Goal: Find specific page/section: Find specific page/section

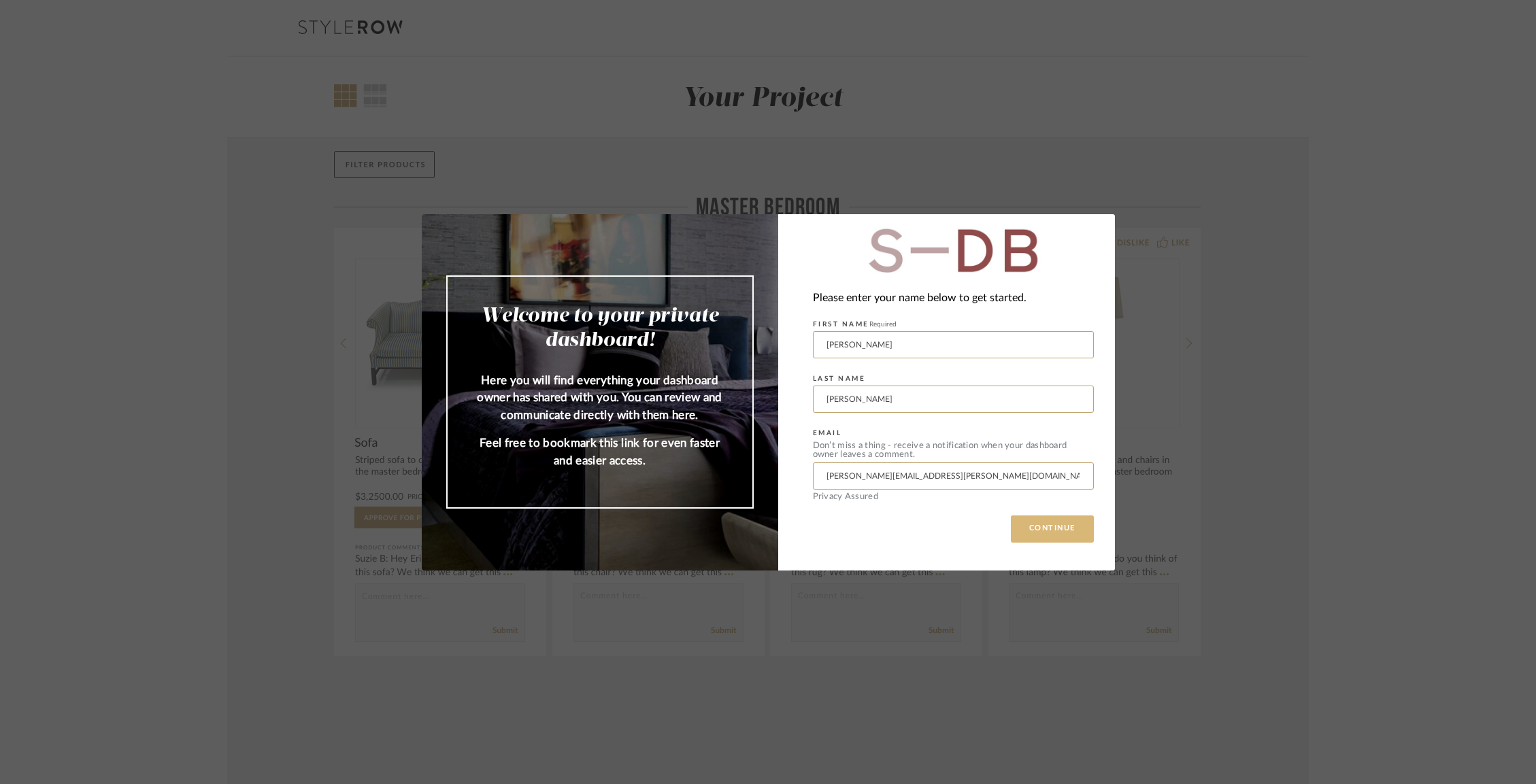
click at [1045, 542] on div "Please enter your name below to get started. FIRST NAME Required [PERSON_NAME] …" at bounding box center [946, 392] width 337 height 356
drag, startPoint x: 1049, startPoint y: 527, endPoint x: 1031, endPoint y: 497, distance: 35.0
click at [1049, 526] on button "CONTINUE" at bounding box center [1052, 528] width 83 height 27
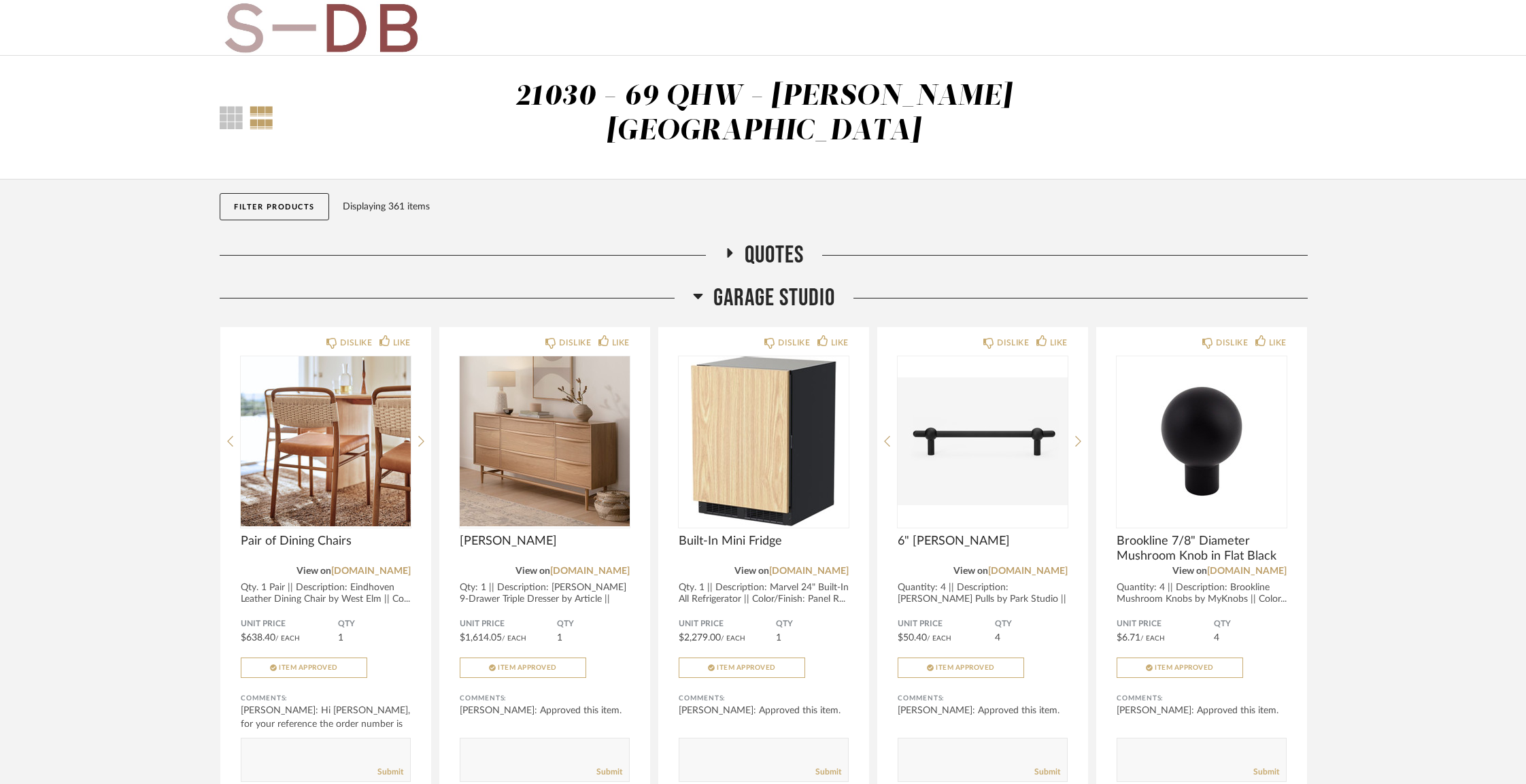
click at [240, 193] on button "Filter Products" at bounding box center [275, 206] width 110 height 27
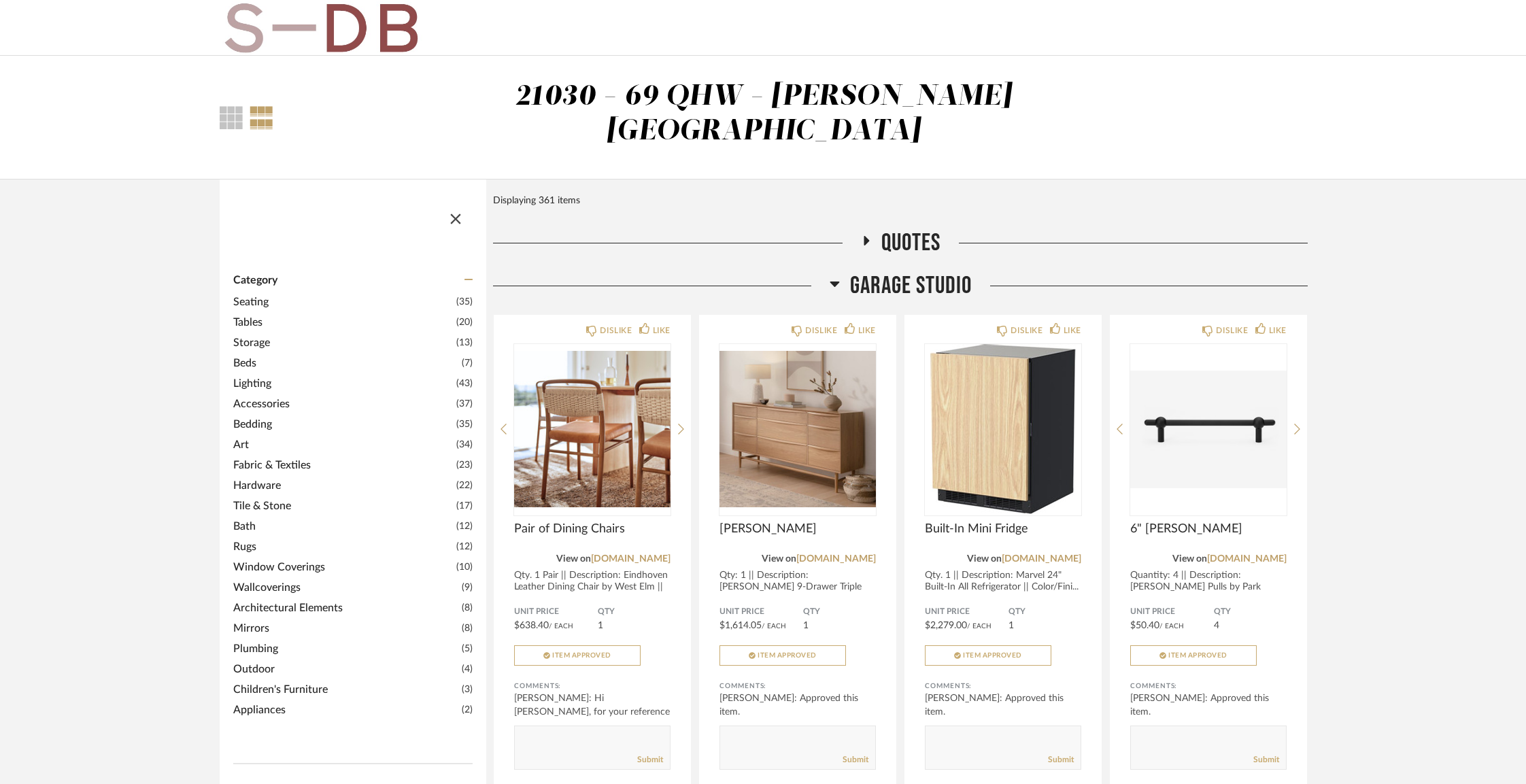
click at [258, 661] on span "Outdoor" at bounding box center [346, 669] width 225 height 16
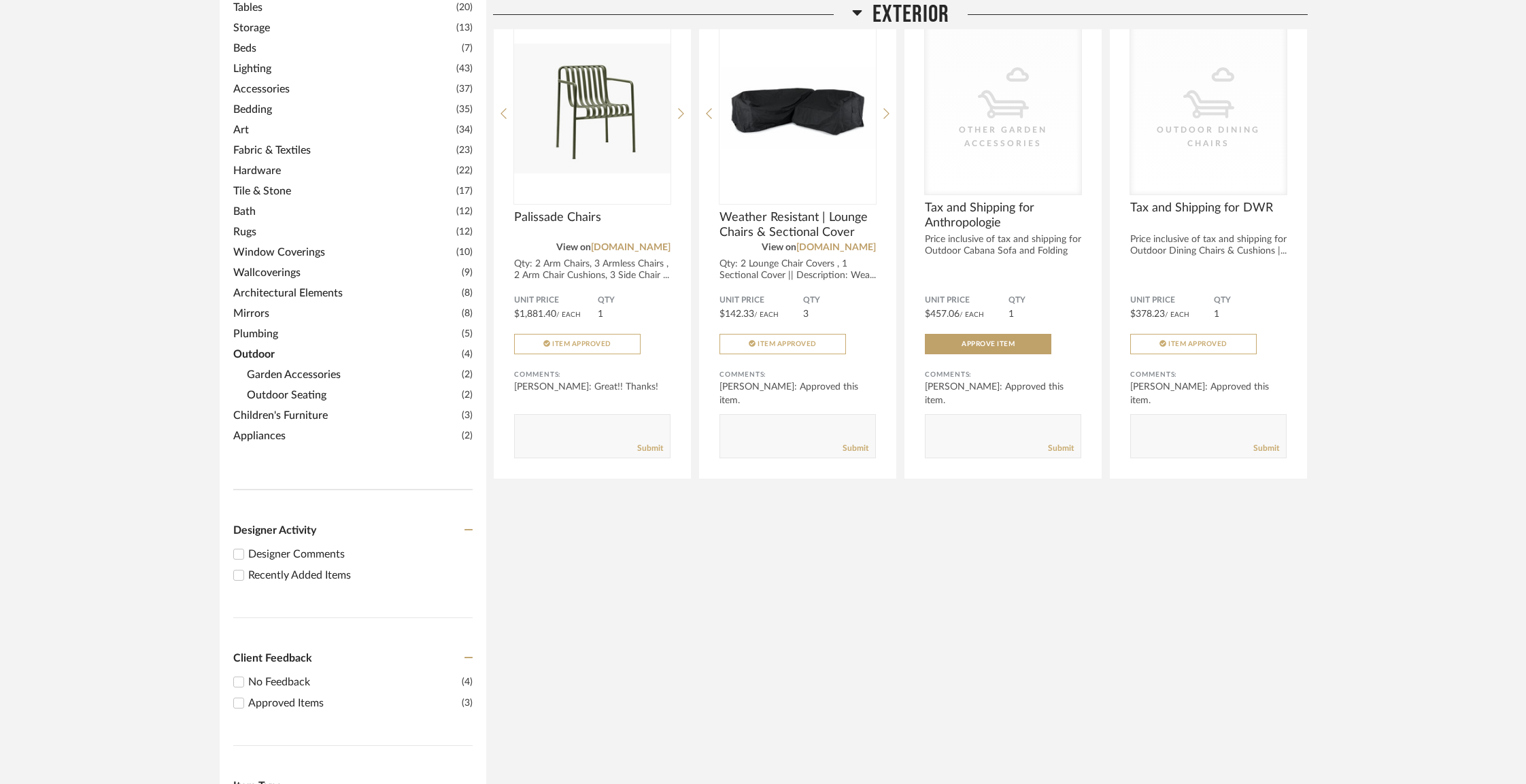
scroll to position [345, 0]
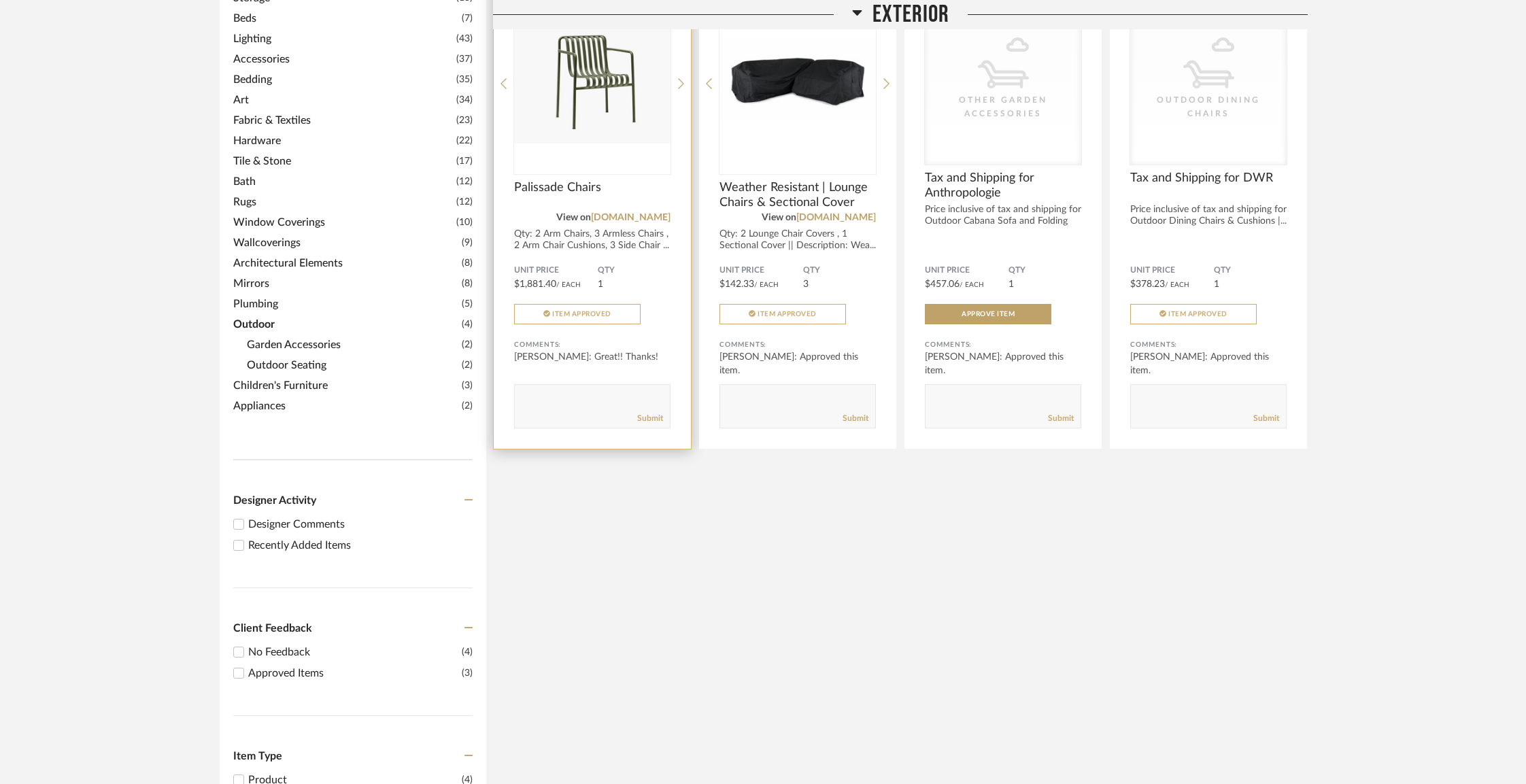
click at [620, 229] on div "Qty: 2 Arm Chairs, 3 Armless Chairs , 2 Arm Chair Cushions, 3 Side Chair ..." at bounding box center [592, 240] width 157 height 23
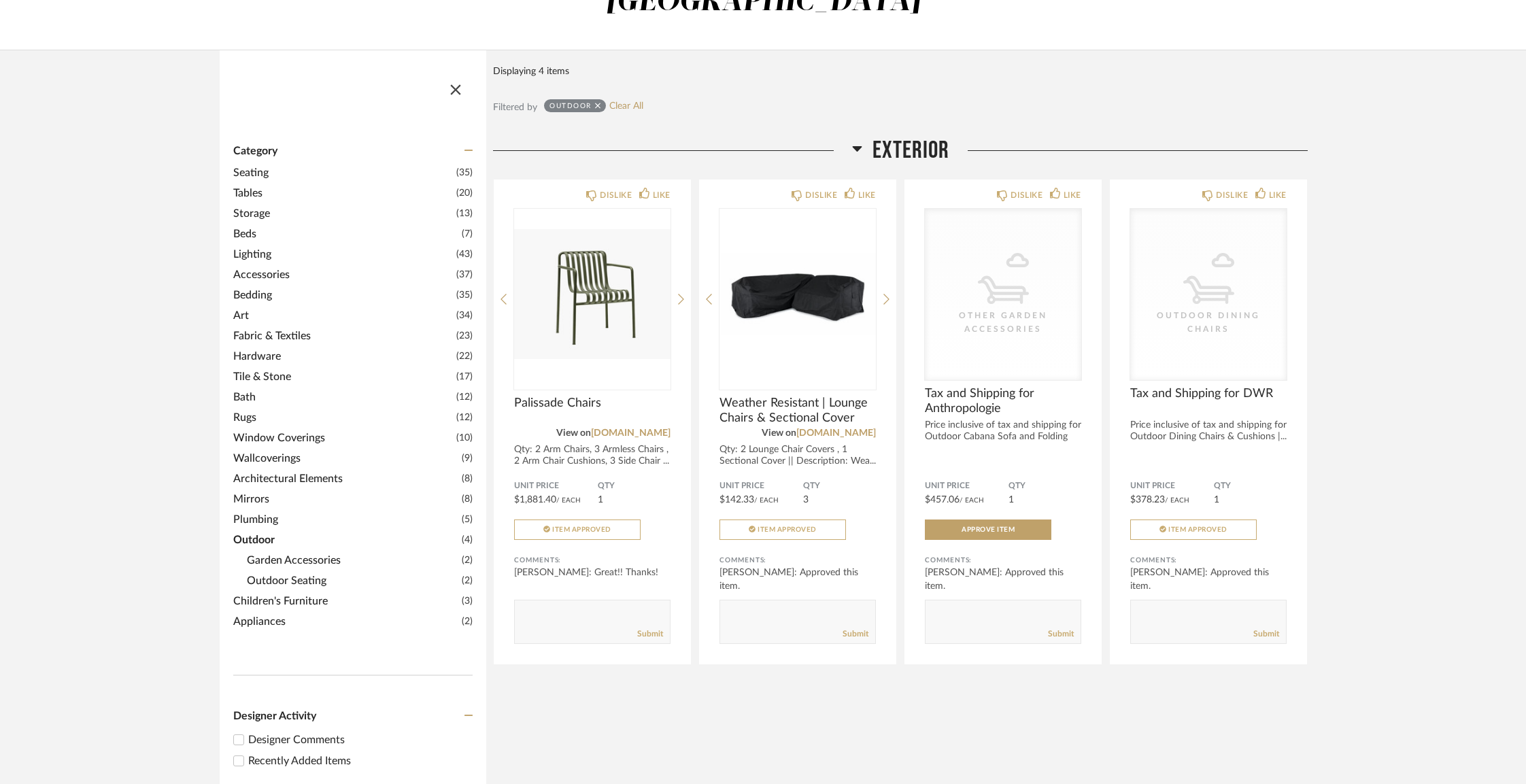
scroll to position [107, 0]
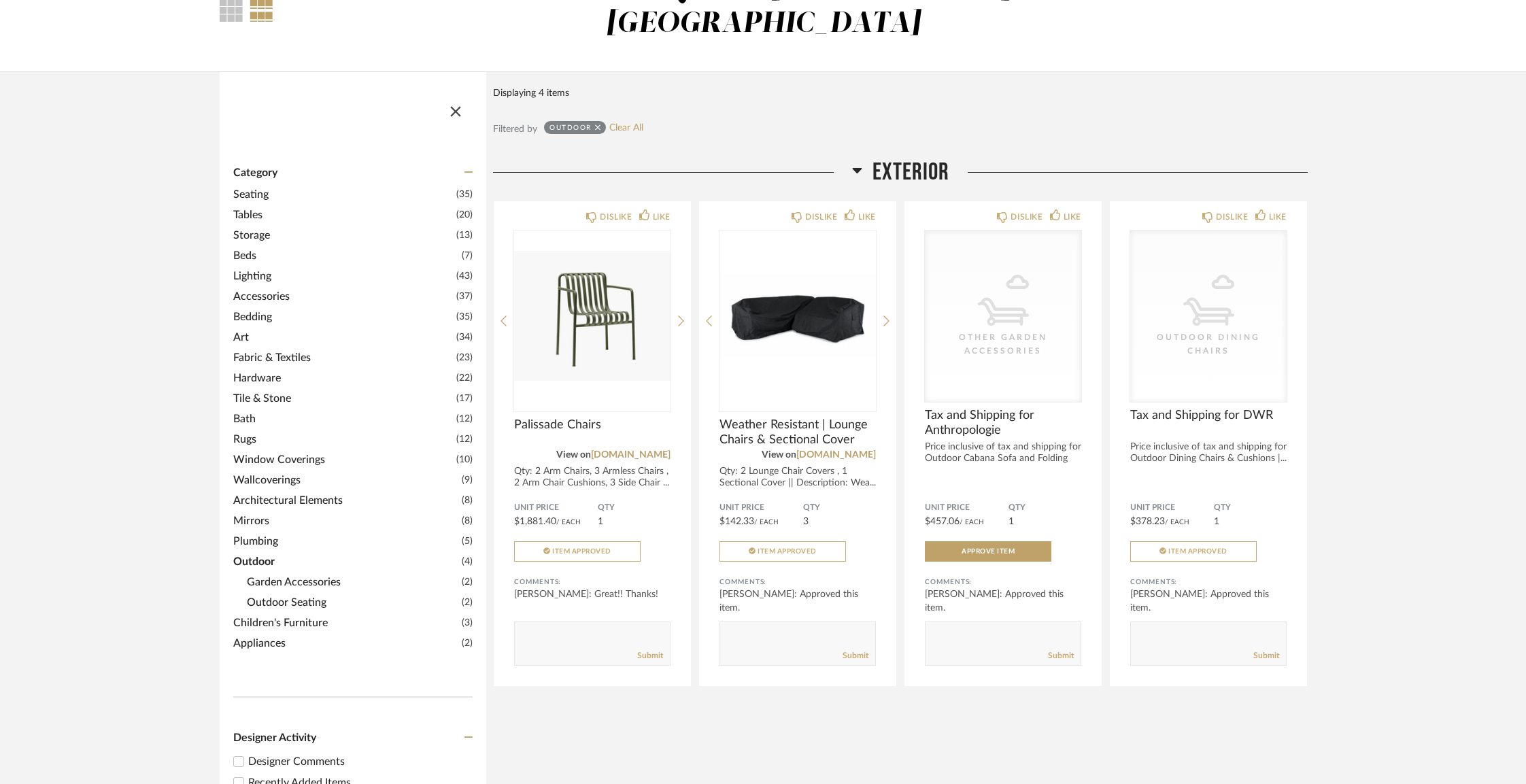
click at [252, 206] on span "Tables" at bounding box center [343, 215] width 220 height 16
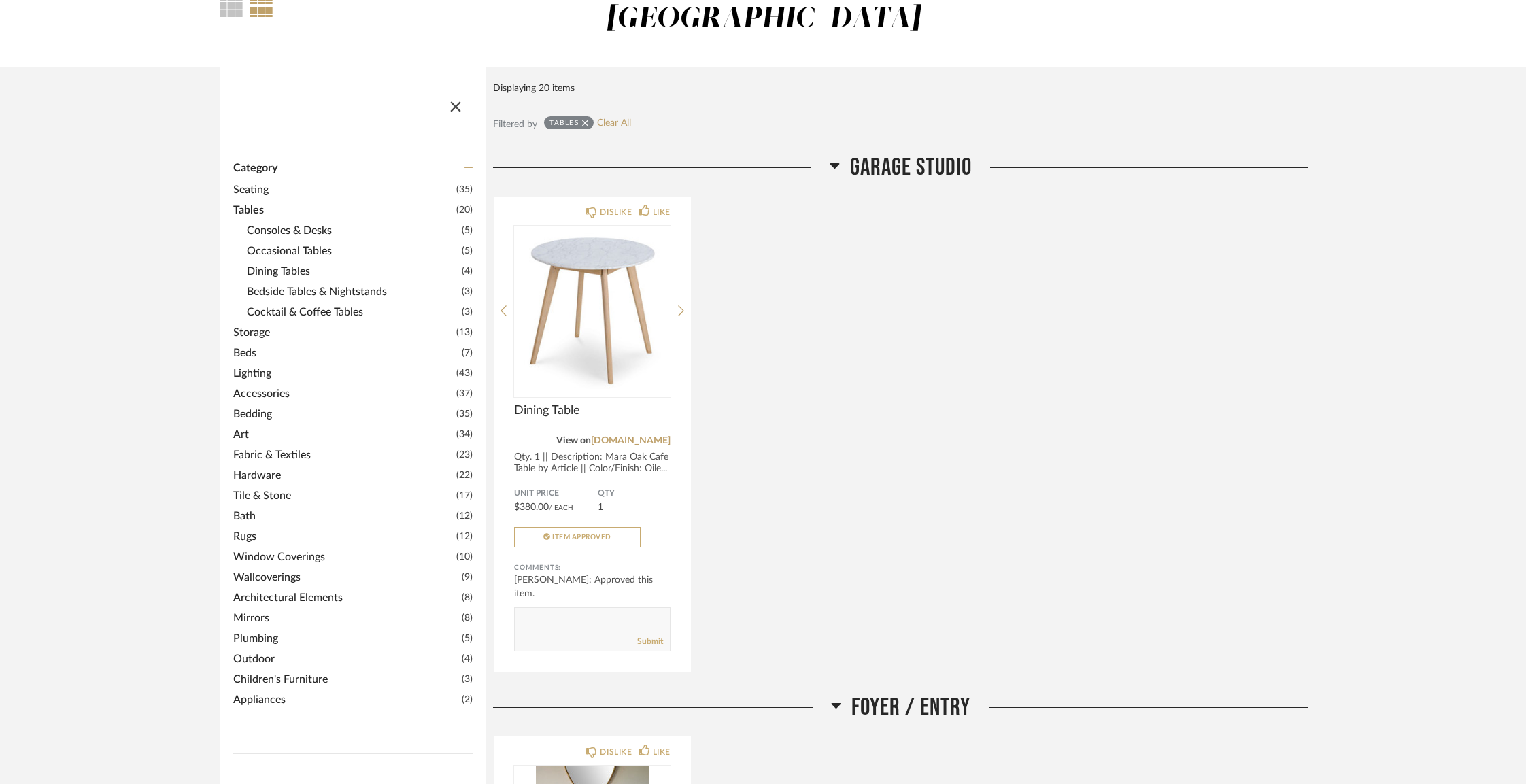
scroll to position [113, 0]
click at [302, 262] on span "Dining Tables" at bounding box center [352, 270] width 211 height 16
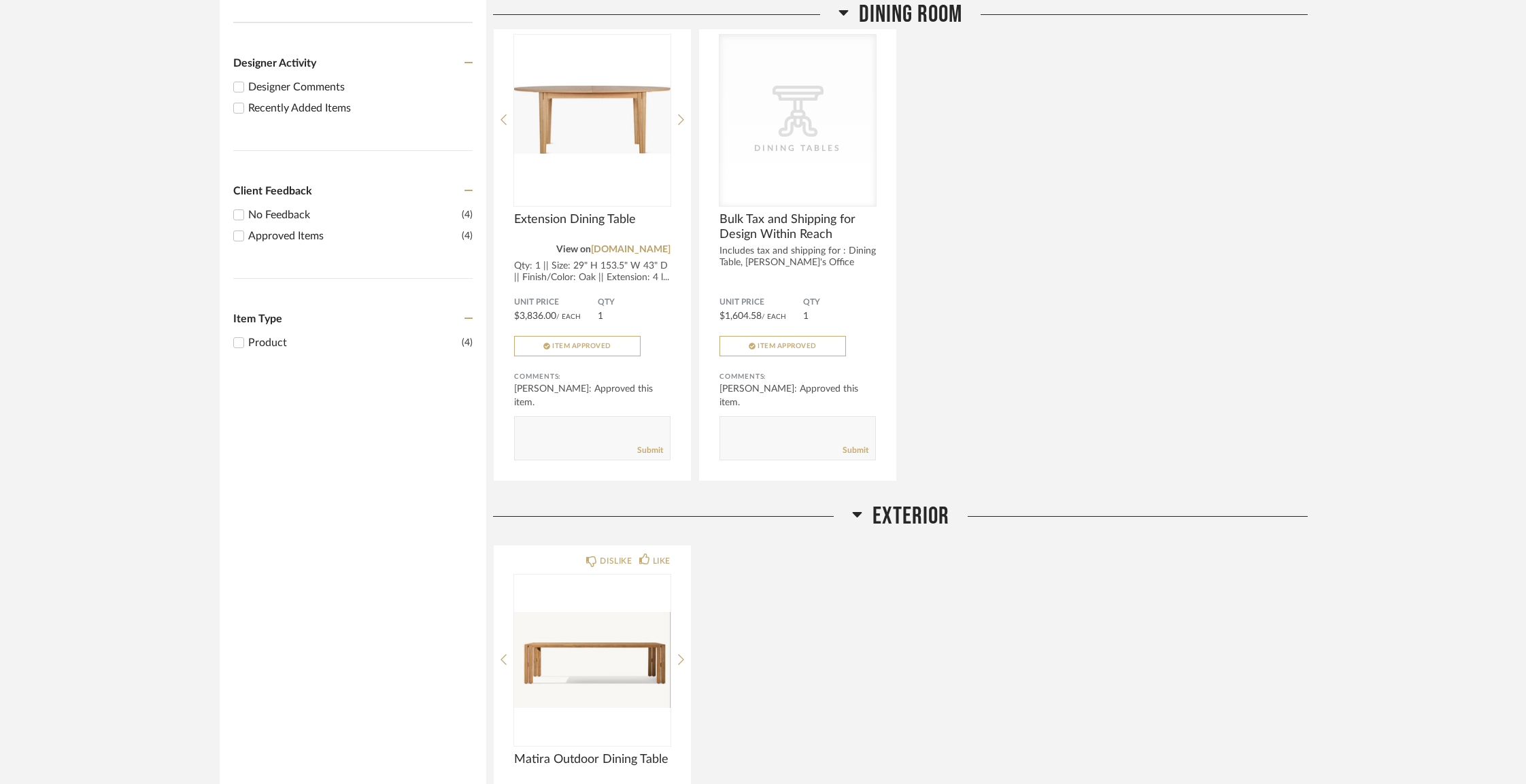
scroll to position [1158, 0]
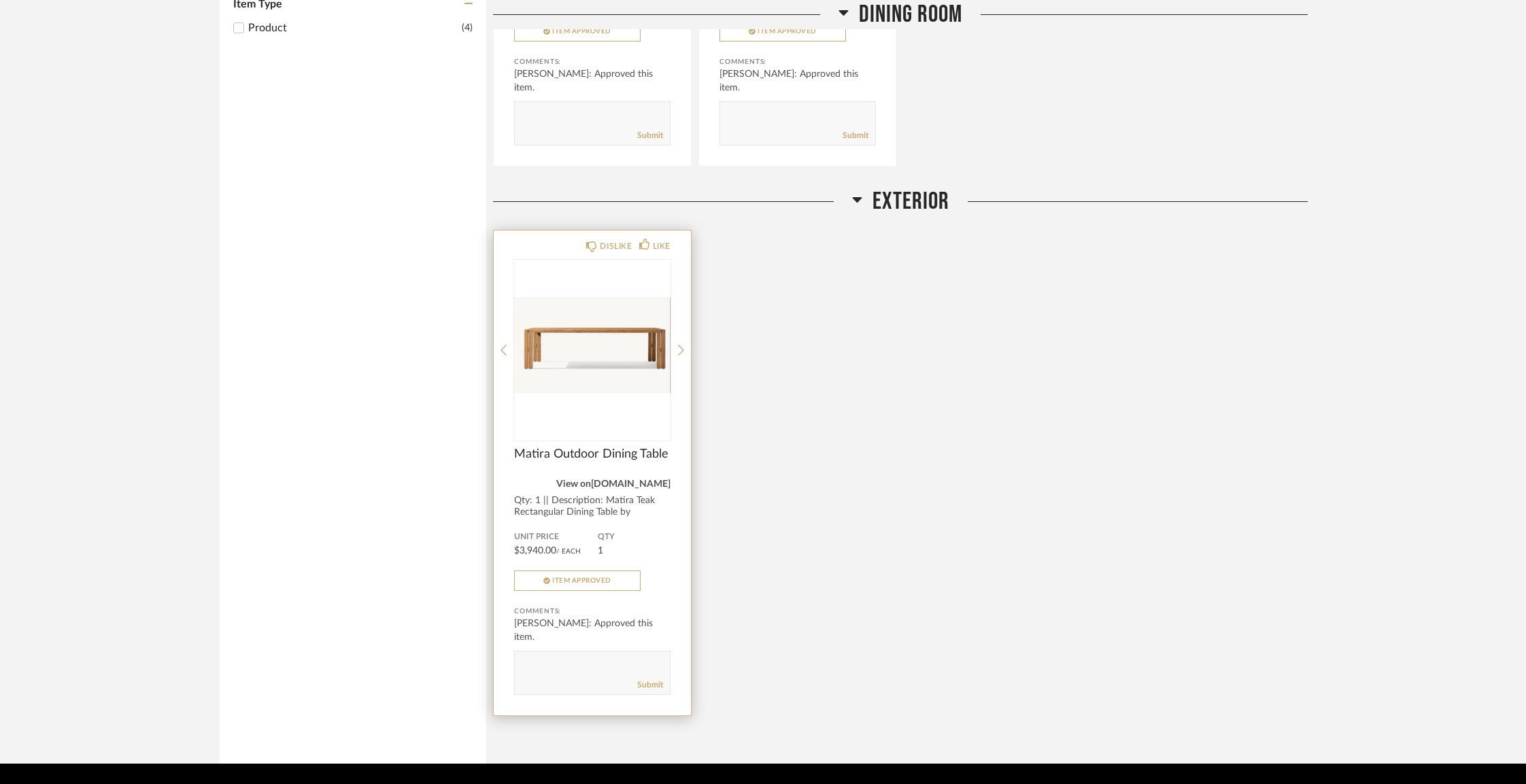
click at [644, 479] on link "[DOMAIN_NAME]" at bounding box center [630, 484] width 79 height 10
